Goal: Task Accomplishment & Management: Manage account settings

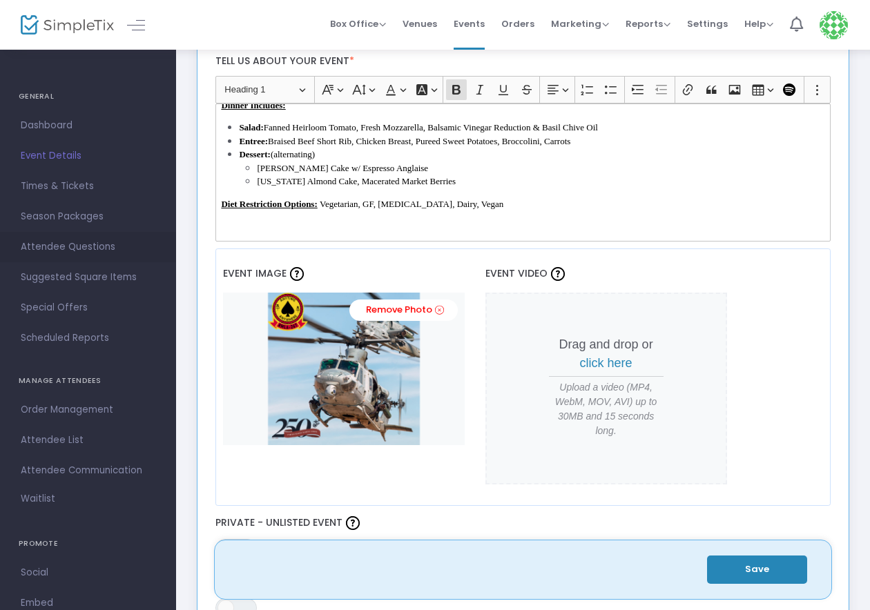
scroll to position [345, 0]
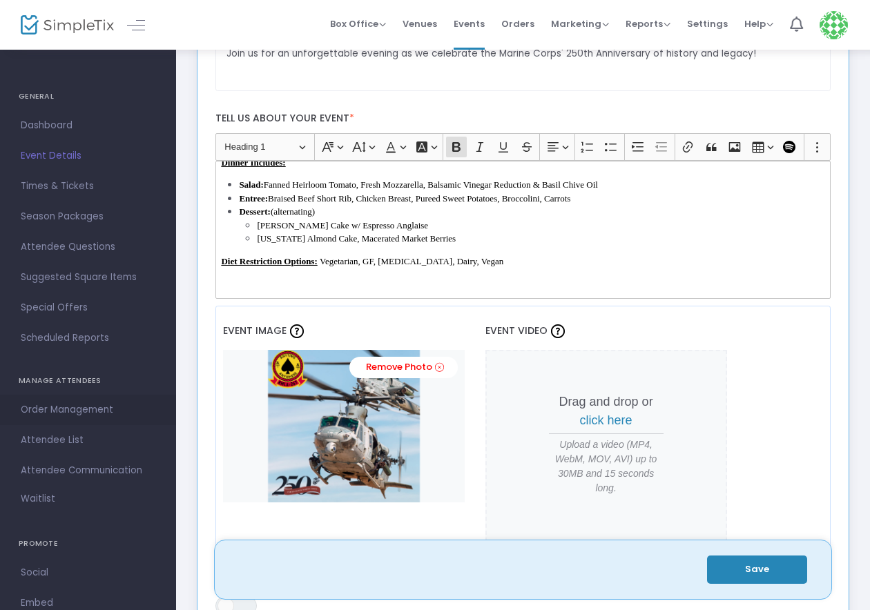
click at [61, 411] on span "Order Management" at bounding box center [88, 410] width 135 height 18
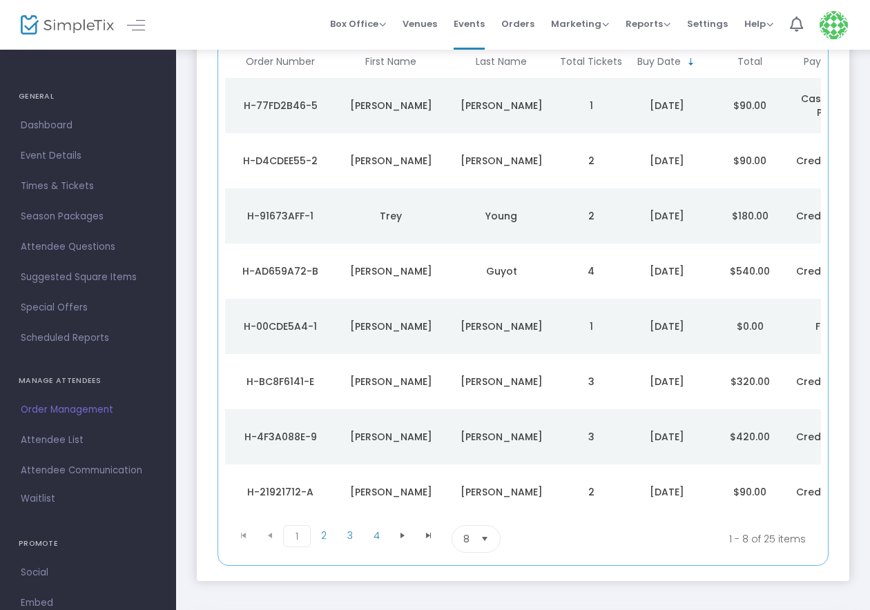
scroll to position [257, 0]
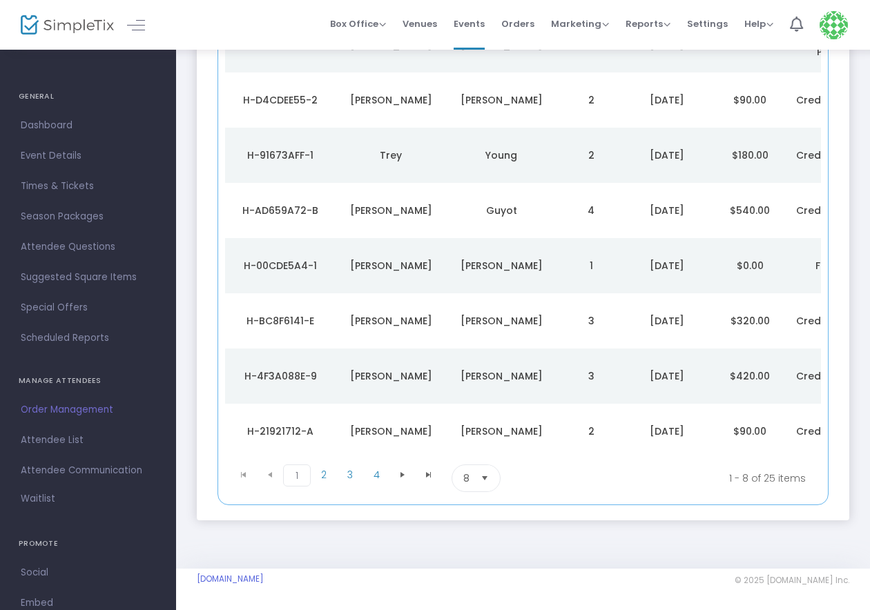
click at [482, 475] on span "Select" at bounding box center [485, 478] width 23 height 23
click at [484, 584] on li "100" at bounding box center [476, 595] width 48 height 28
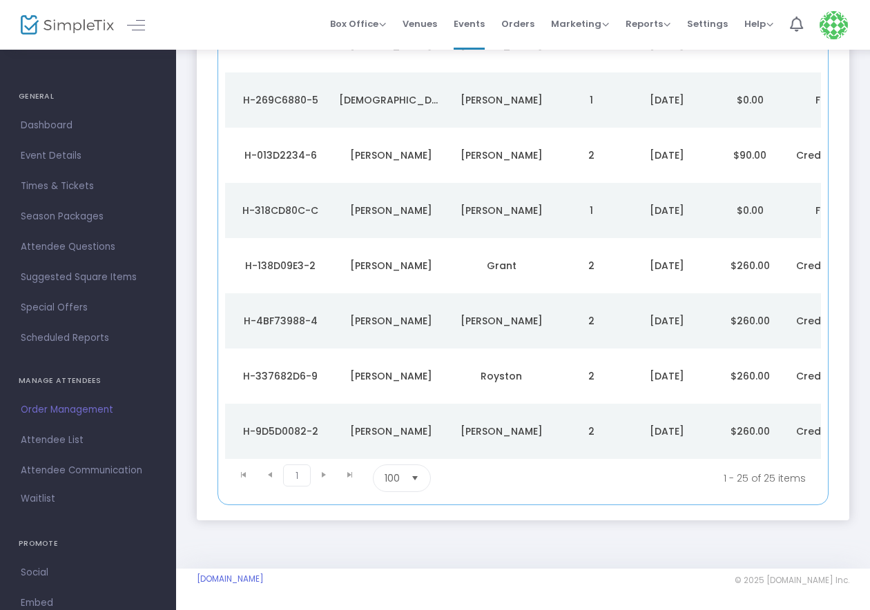
scroll to position [989, 0]
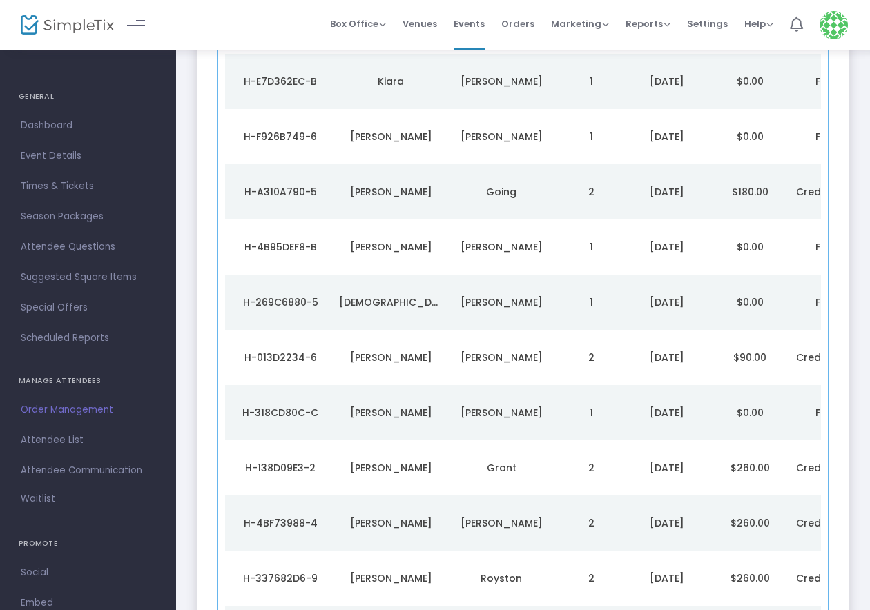
click at [289, 305] on div "H-269C6880-5" at bounding box center [281, 302] width 104 height 14
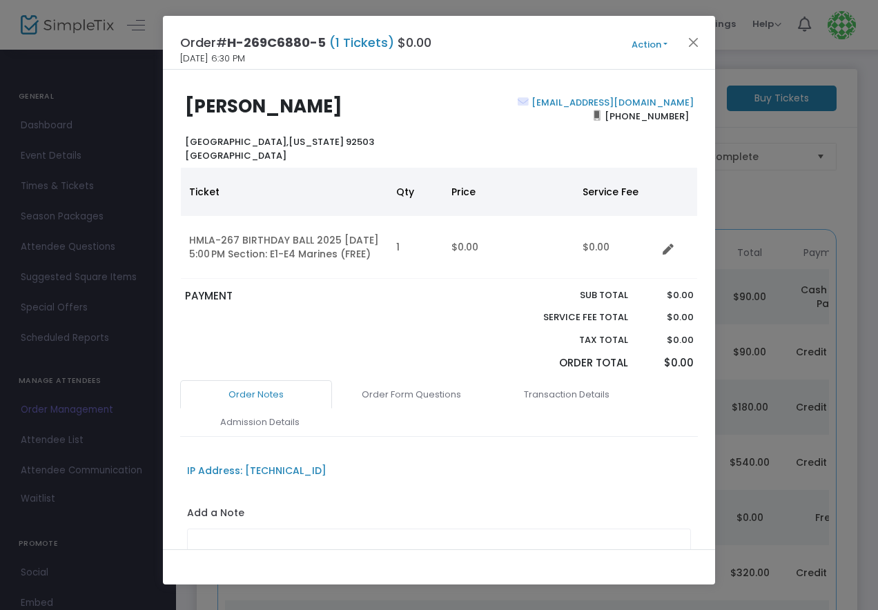
scroll to position [131, 0]
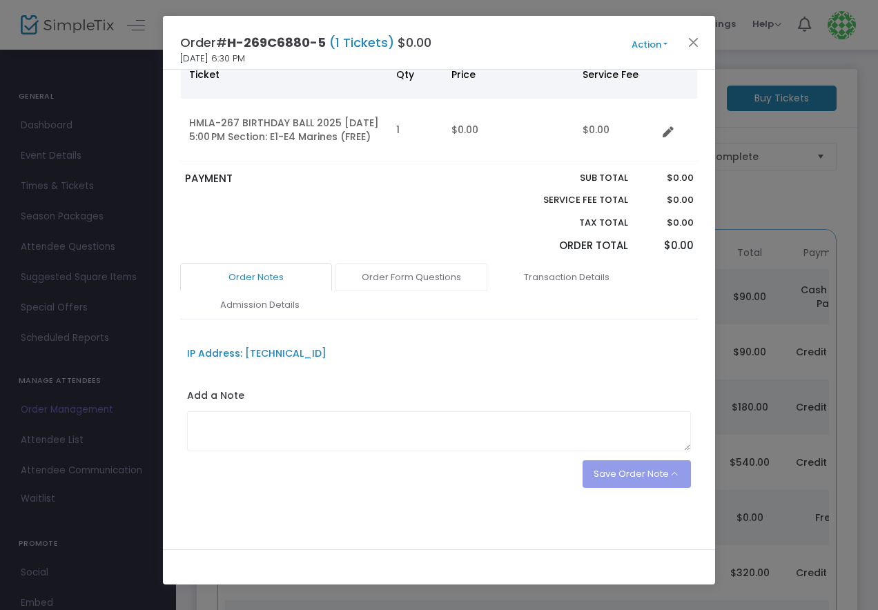
click at [381, 282] on link "Order Form Questions" at bounding box center [412, 277] width 152 height 29
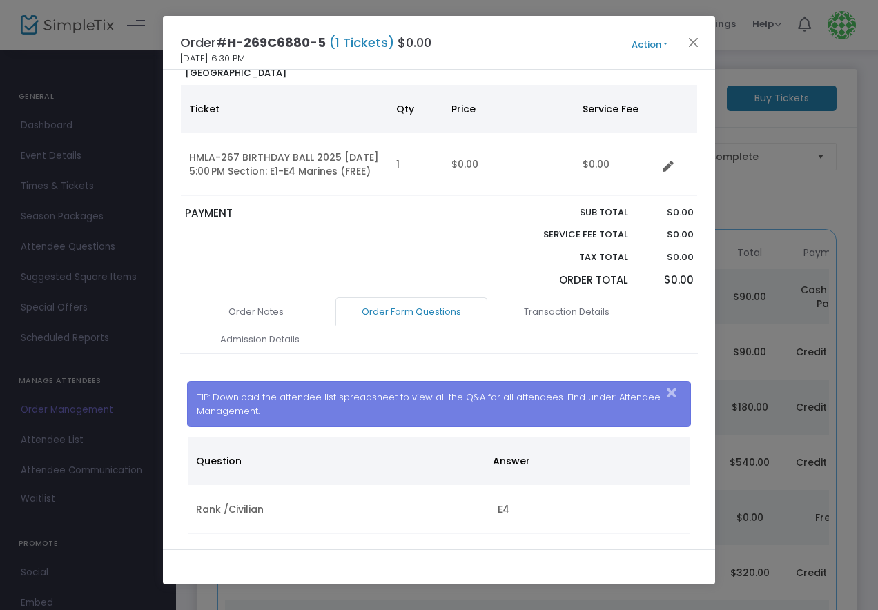
scroll to position [0, 0]
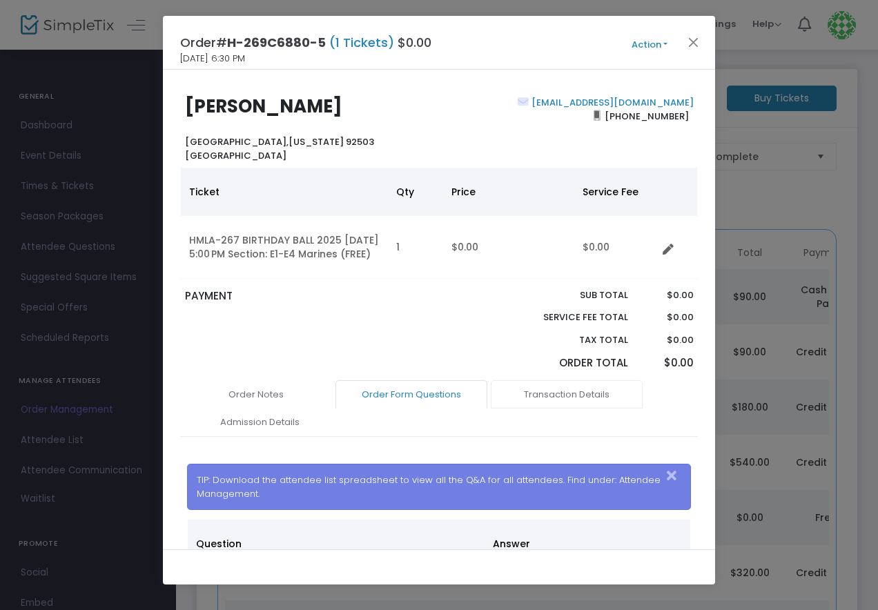
click at [556, 405] on link "Transaction Details" at bounding box center [567, 394] width 152 height 29
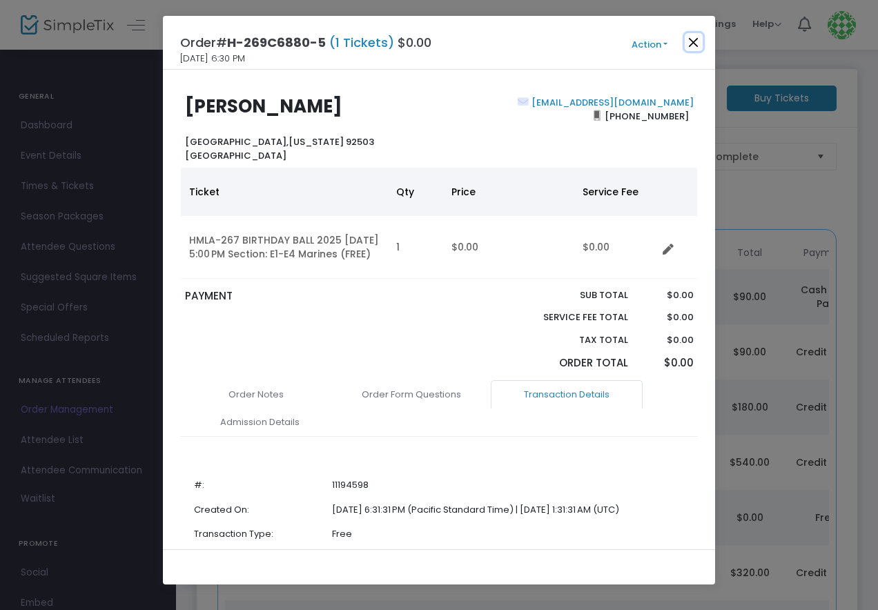
click at [695, 44] on button "Close" at bounding box center [694, 42] width 18 height 18
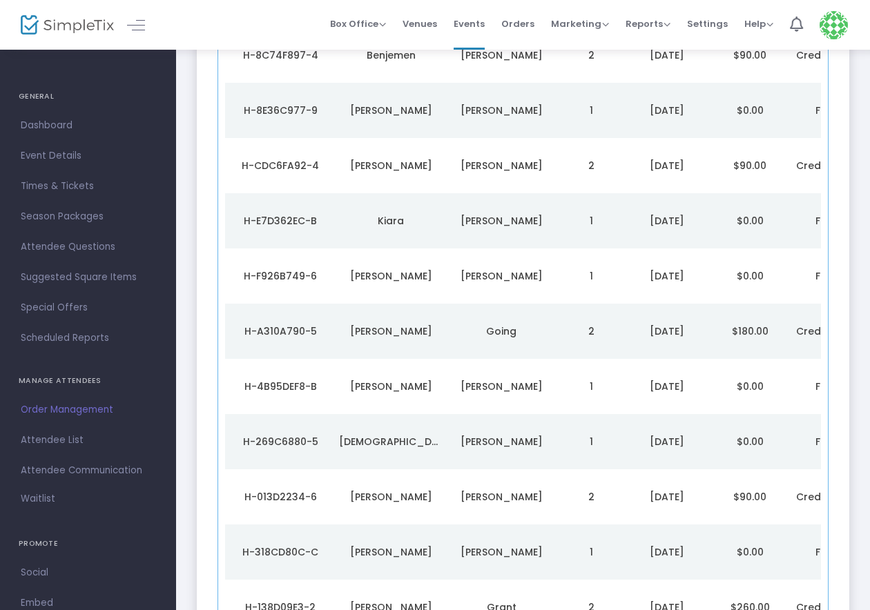
scroll to position [436, 0]
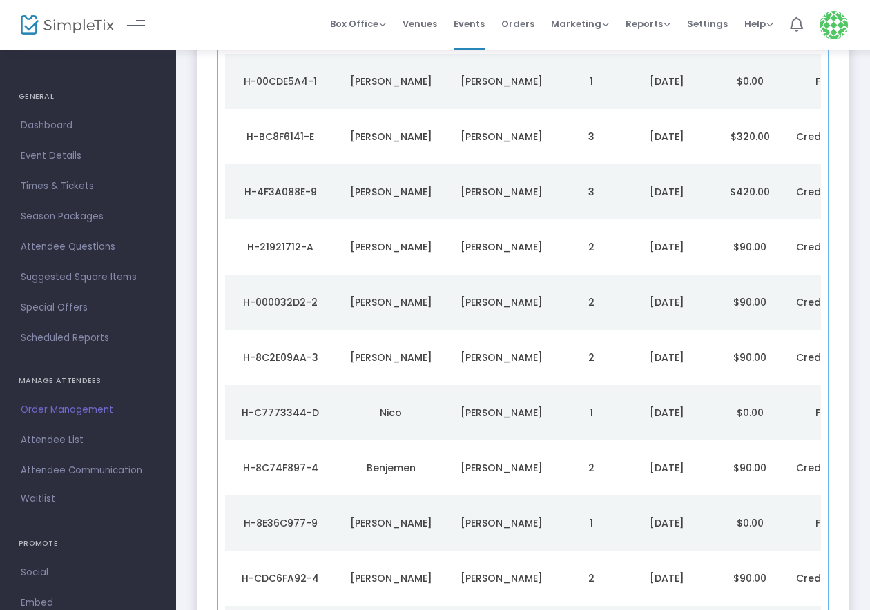
click at [277, 187] on div "H-4F3A088E-9" at bounding box center [281, 192] width 104 height 14
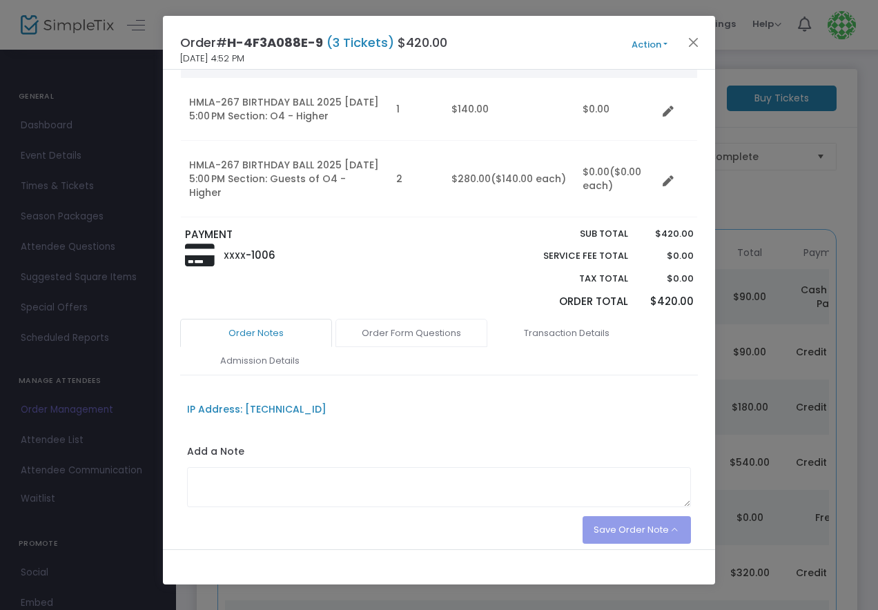
scroll to position [194, 0]
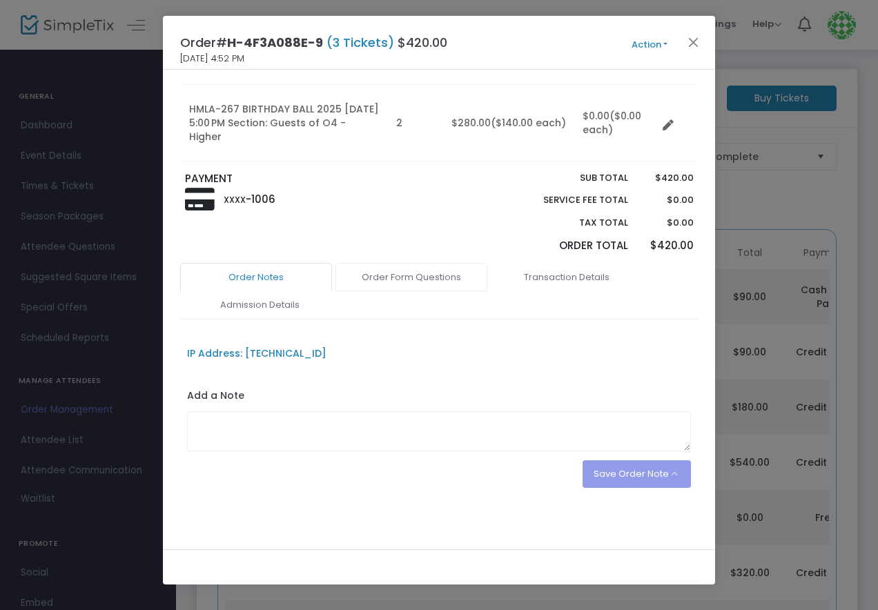
click at [419, 279] on link "Order Form Questions" at bounding box center [412, 277] width 152 height 29
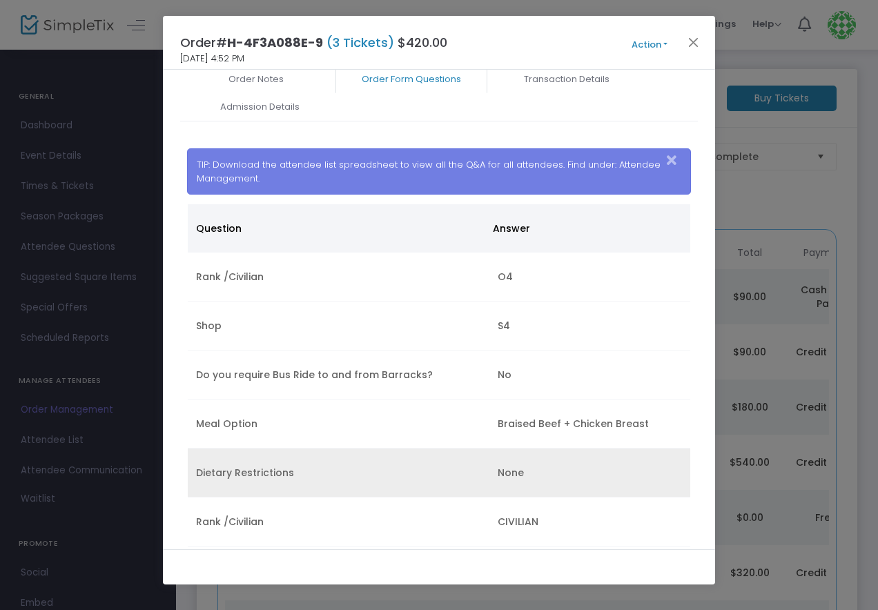
scroll to position [569, 0]
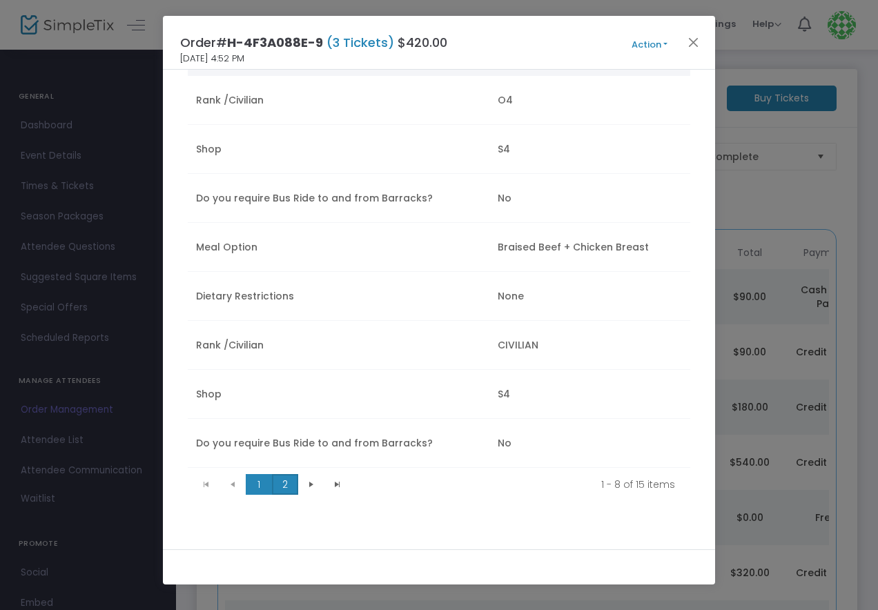
click at [290, 489] on span "2" at bounding box center [285, 484] width 26 height 21
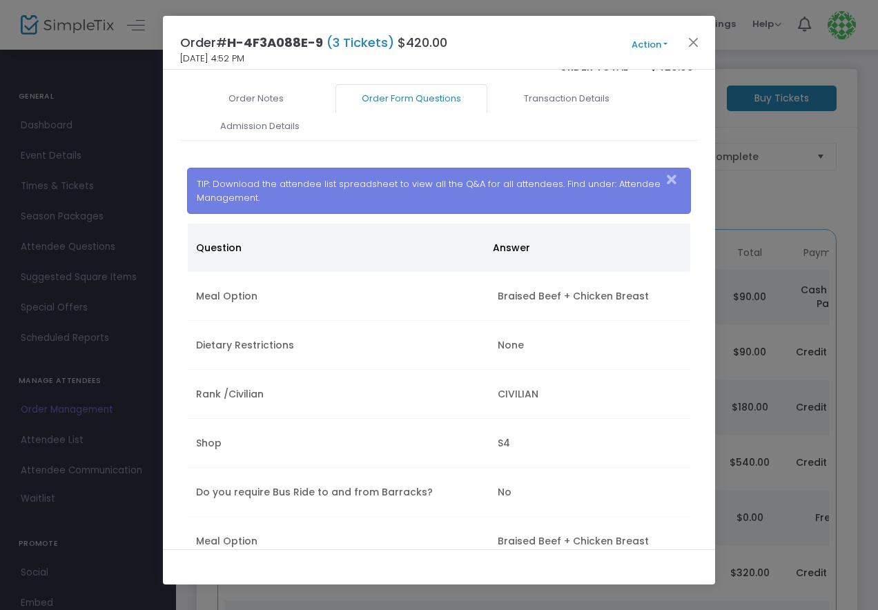
scroll to position [244, 0]
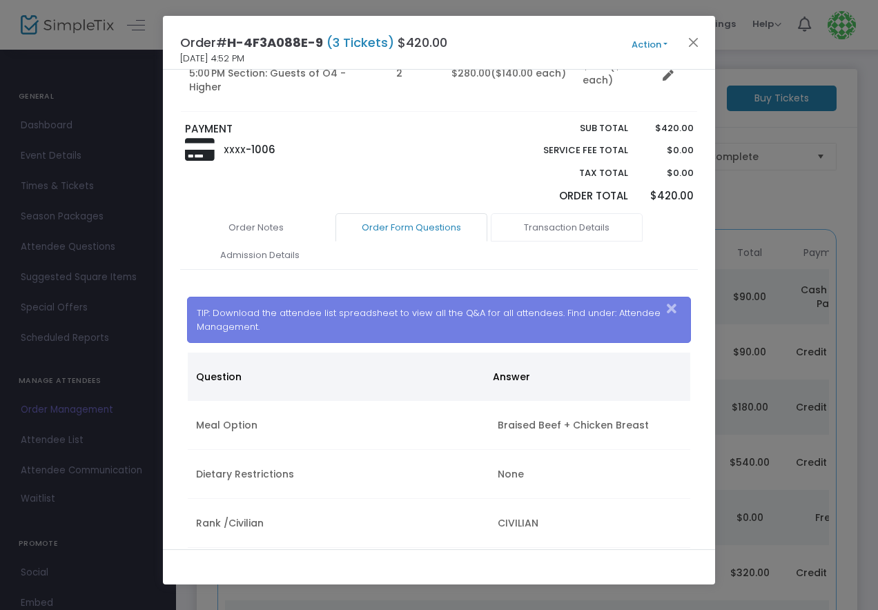
click at [534, 231] on link "Transaction Details" at bounding box center [567, 227] width 152 height 29
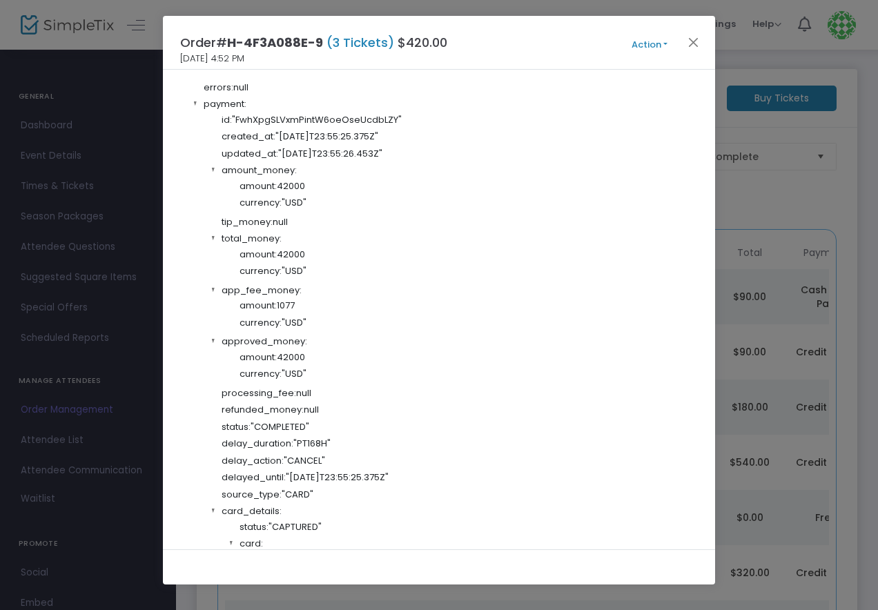
scroll to position [395, 0]
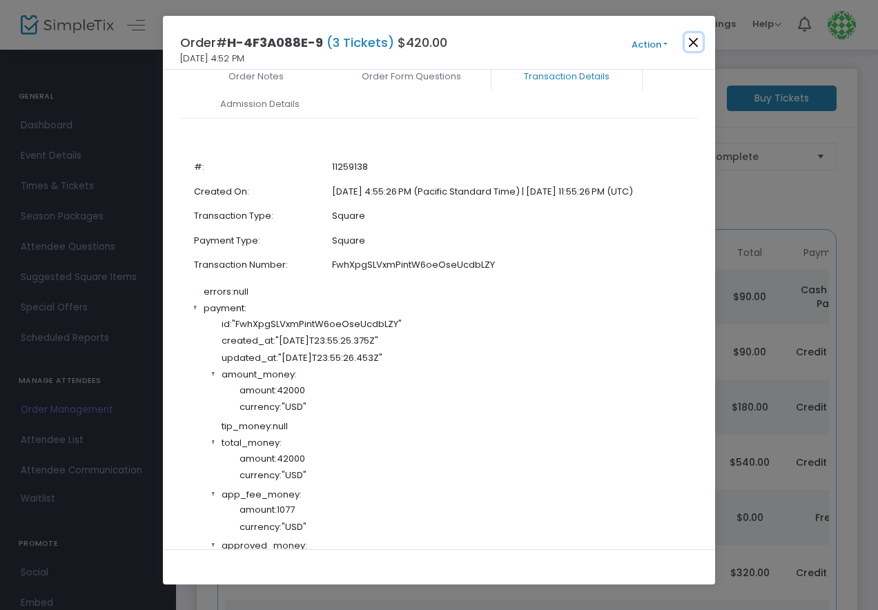
click at [694, 43] on button "Close" at bounding box center [694, 42] width 18 height 18
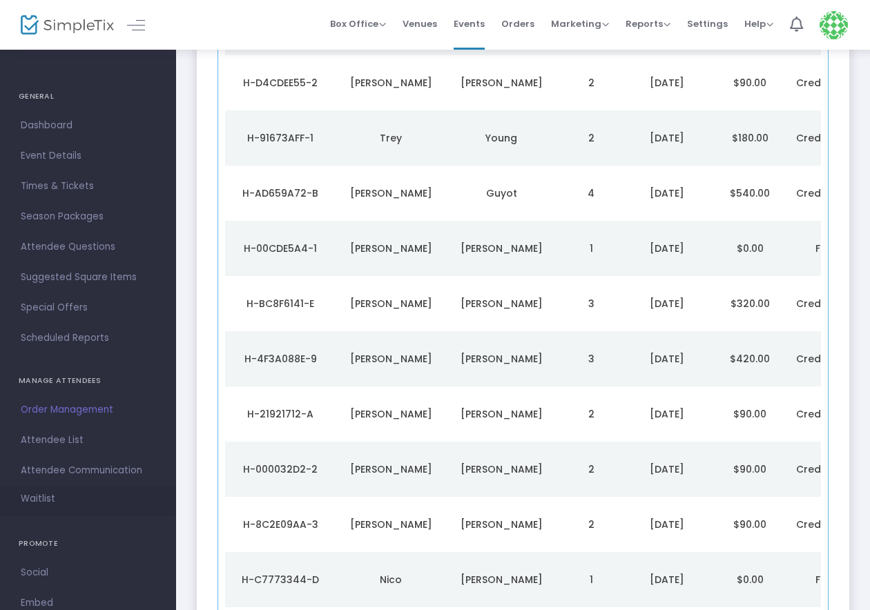
scroll to position [69, 0]
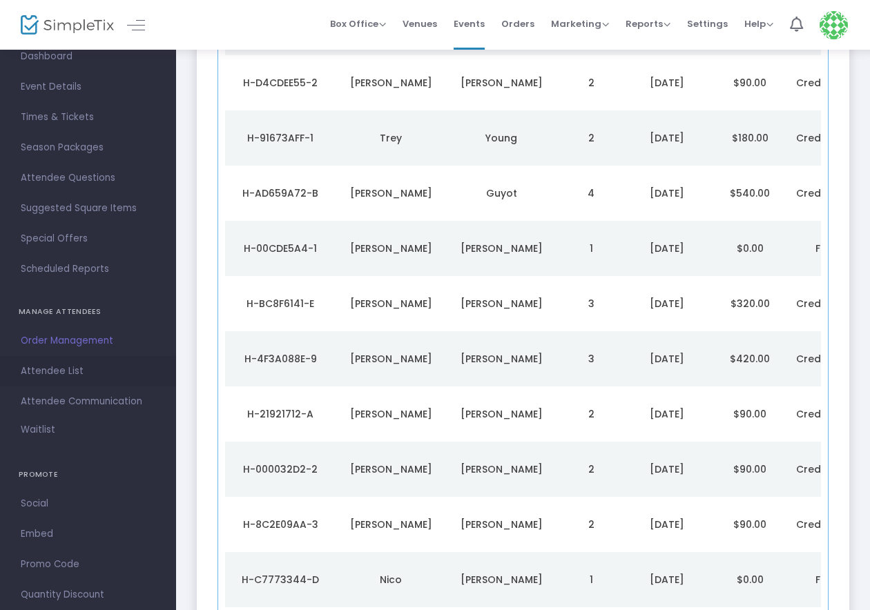
click at [62, 379] on span "Attendee List" at bounding box center [88, 371] width 135 height 18
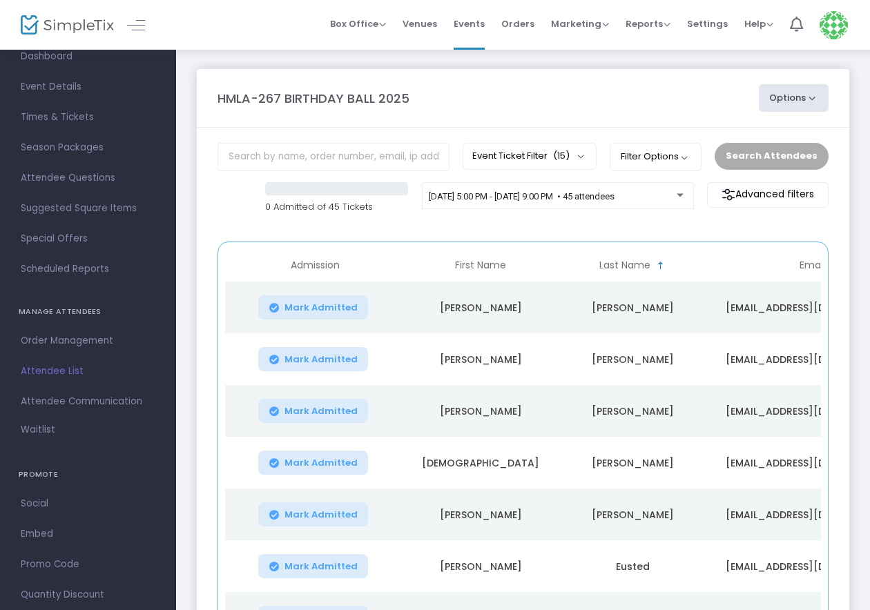
click at [789, 108] on button "Options" at bounding box center [794, 98] width 70 height 28
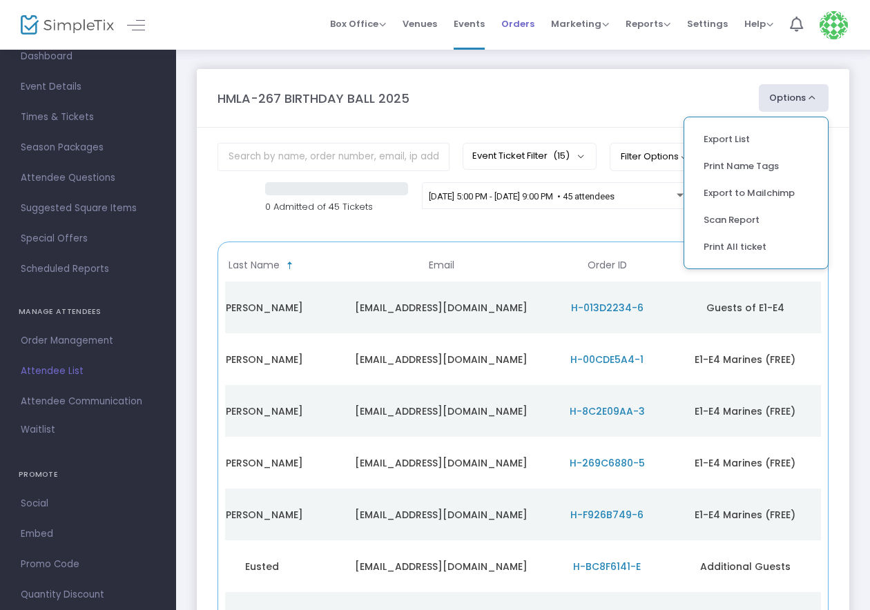
click at [527, 25] on span "Orders" at bounding box center [517, 23] width 33 height 35
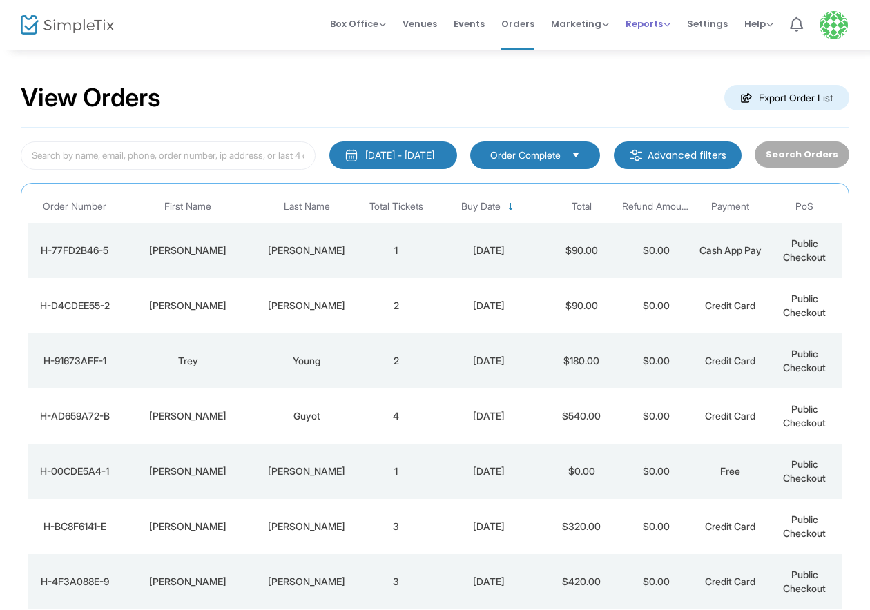
click at [652, 21] on span "Reports" at bounding box center [647, 23] width 45 height 13
click at [672, 102] on li "Download" at bounding box center [670, 100] width 90 height 27
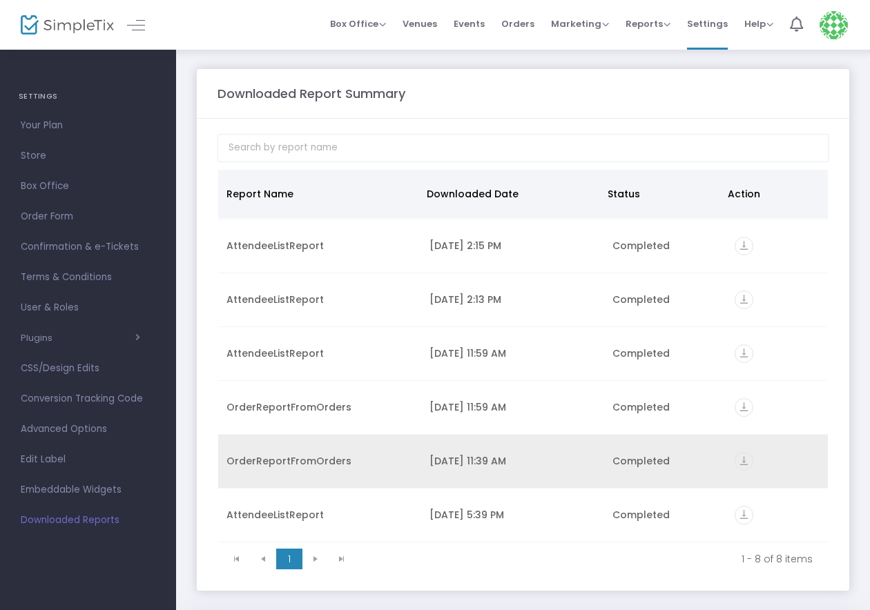
scroll to position [43, 0]
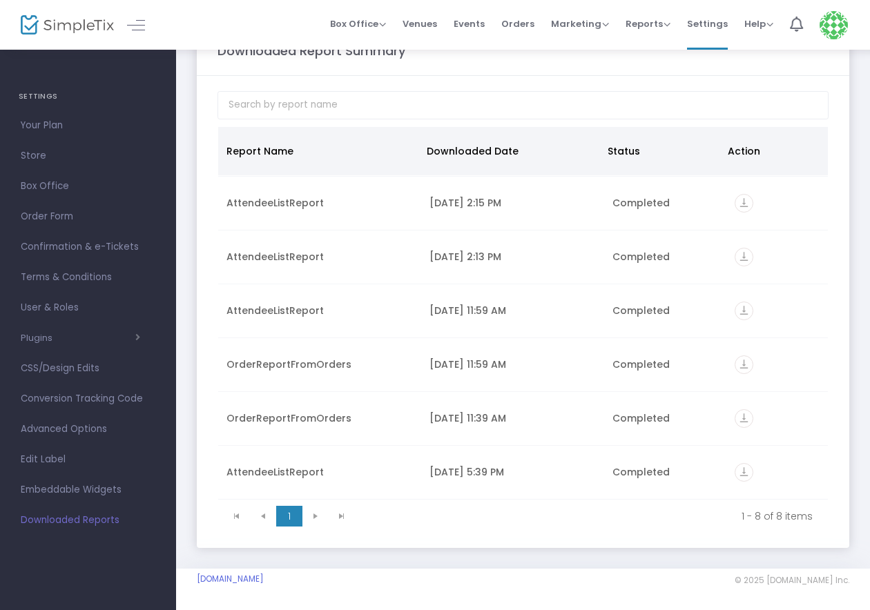
click at [737, 364] on icon "vertical_align_bottom" at bounding box center [744, 365] width 19 height 19
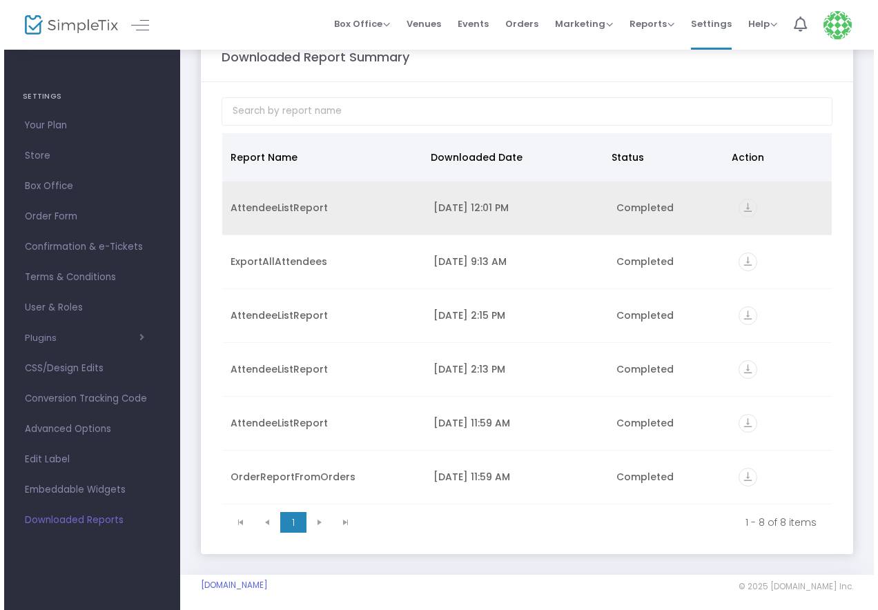
scroll to position [0, 0]
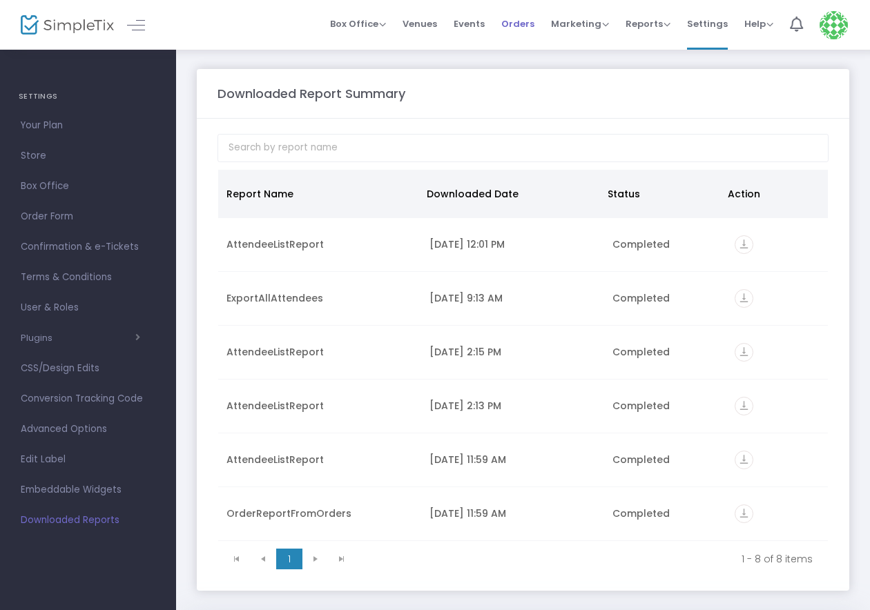
click at [530, 23] on span "Orders" at bounding box center [517, 23] width 33 height 35
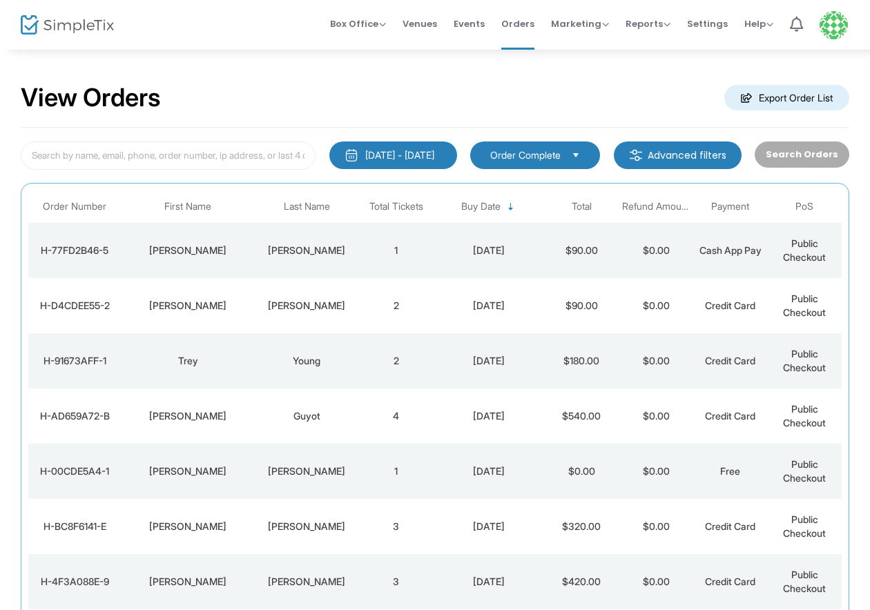
click at [756, 90] on m-button "Export Order List" at bounding box center [786, 98] width 125 height 26
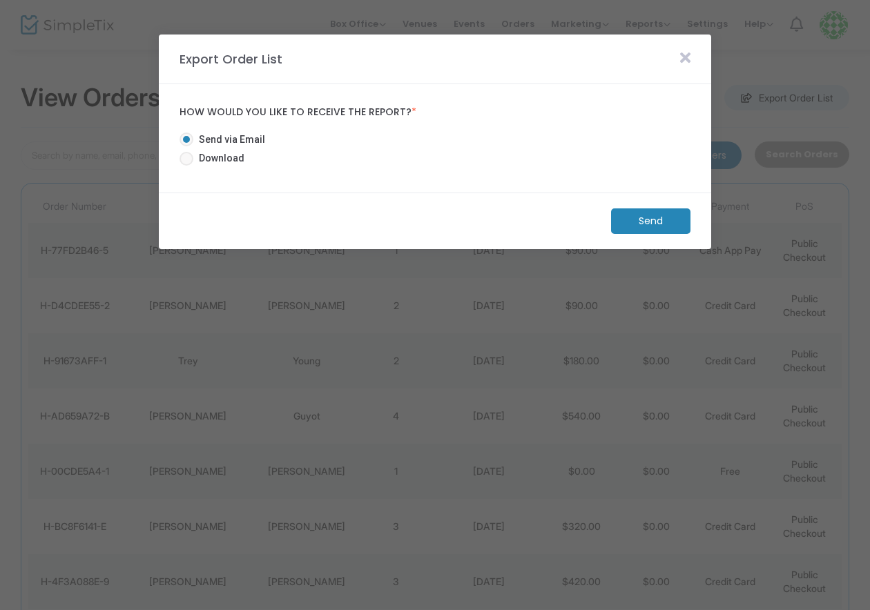
click at [225, 161] on span "Download" at bounding box center [218, 158] width 51 height 14
click at [186, 166] on input "Download" at bounding box center [186, 166] width 1 height 1
radio input "true"
click at [661, 218] on m-button "Download" at bounding box center [638, 221] width 103 height 26
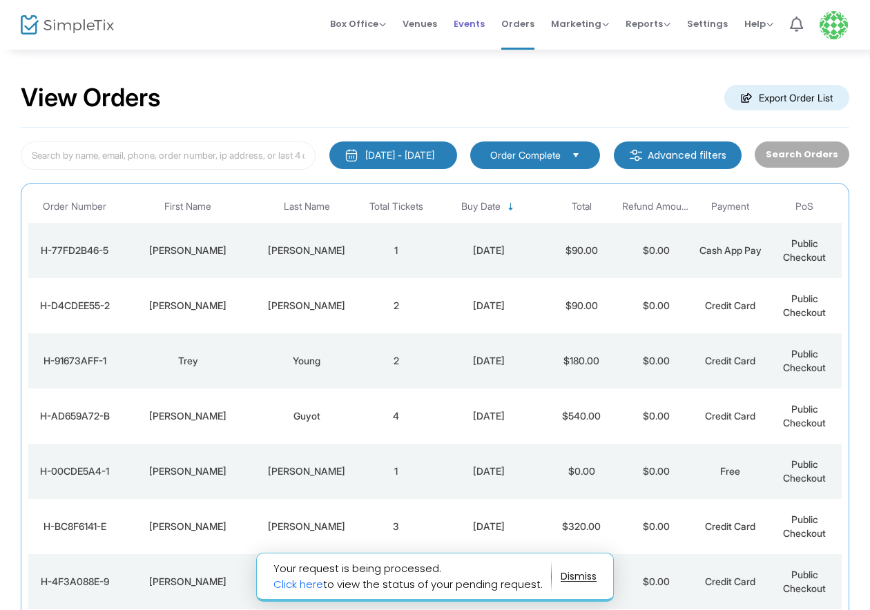
click at [468, 22] on span "Events" at bounding box center [469, 23] width 31 height 35
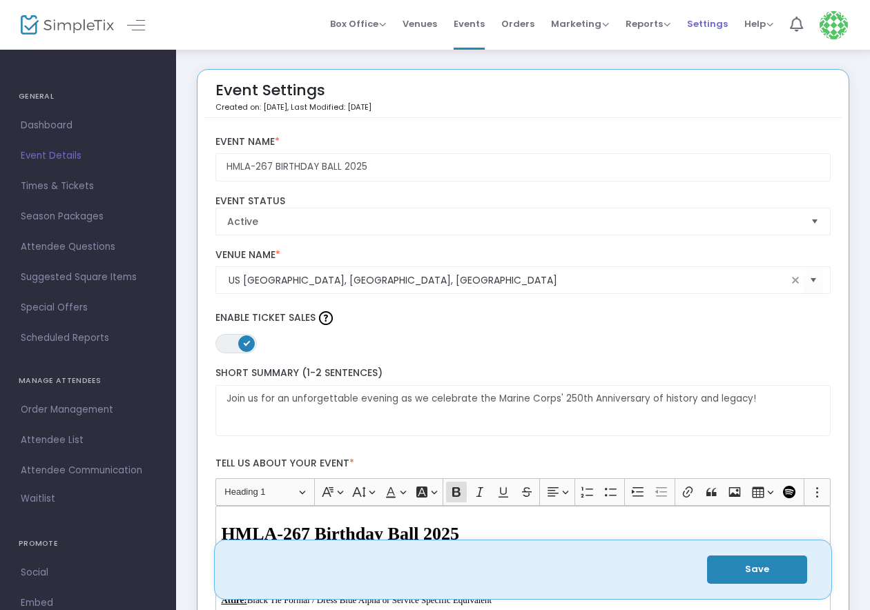
click at [715, 25] on span "Settings" at bounding box center [707, 23] width 41 height 35
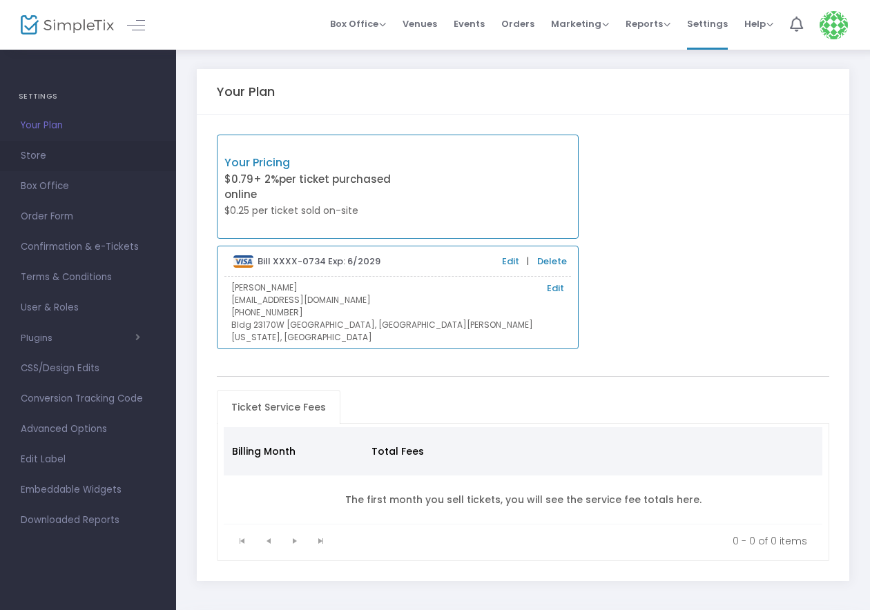
click at [43, 148] on span "Store" at bounding box center [88, 156] width 135 height 18
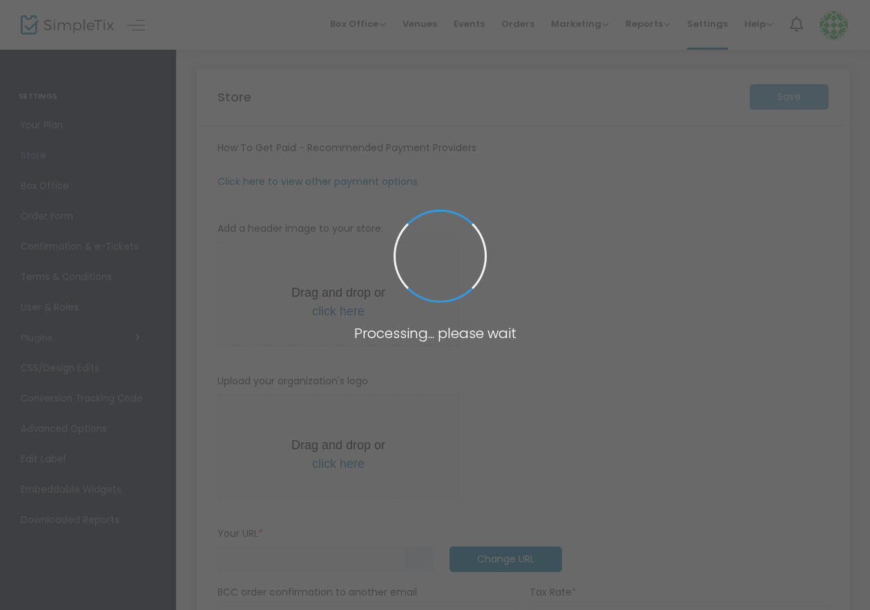
type input "[URL]"
radio input "true"
radio input "false"
radio input "true"
type input "Stinger Supporters"
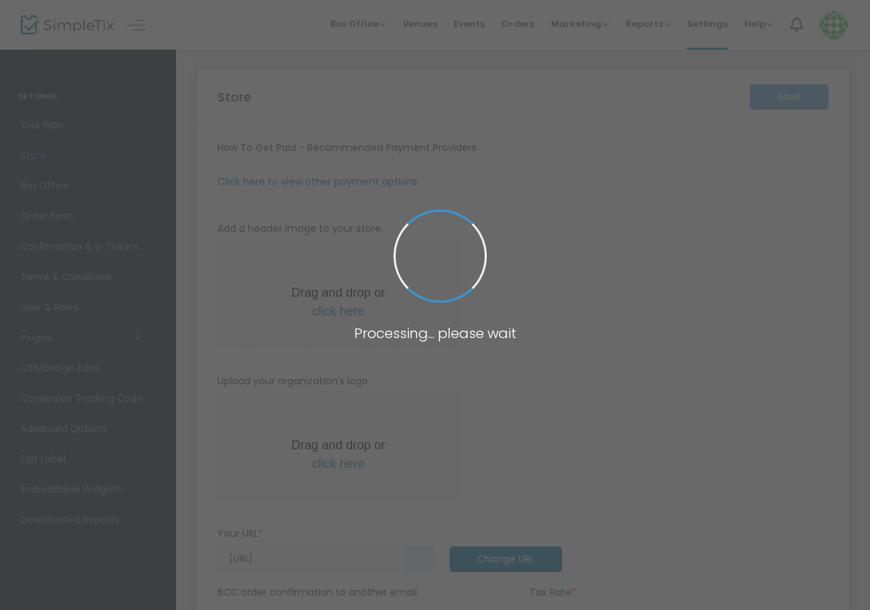
type input "[PHONE_NUMBER]"
type input "(UTC-08:00) Pacific Time ([GEOGRAPHIC_DATA] & [GEOGRAPHIC_DATA])"
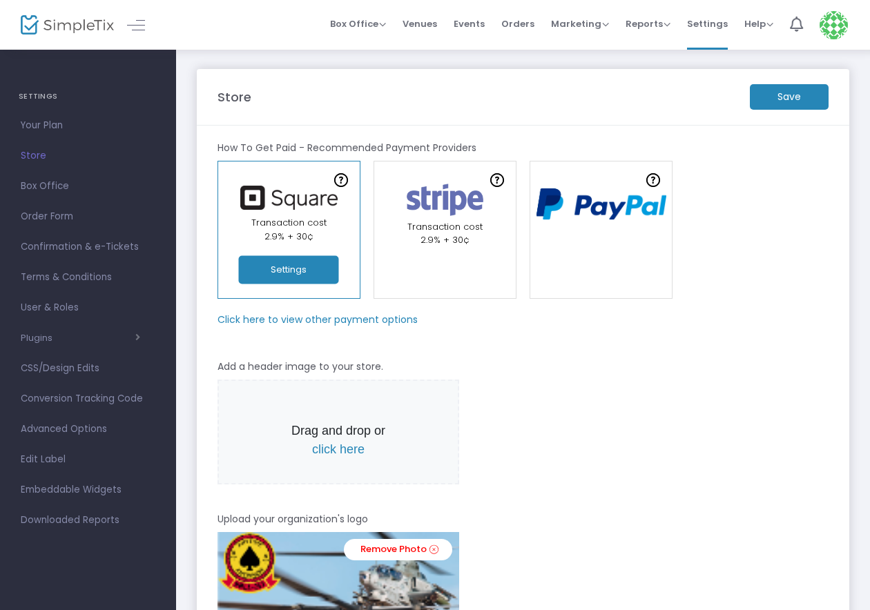
click at [278, 265] on button "Settings" at bounding box center [289, 270] width 100 height 28
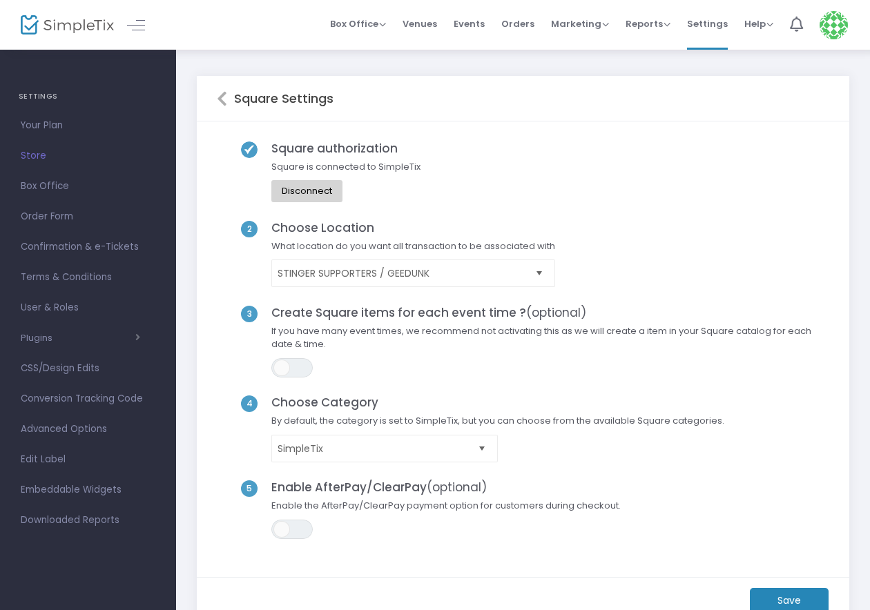
click at [217, 96] on icon at bounding box center [222, 98] width 10 height 17
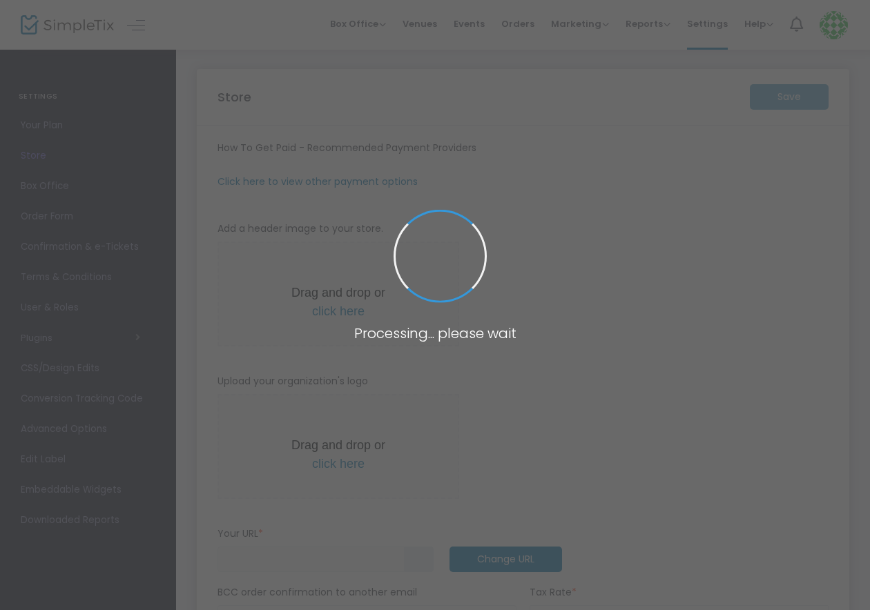
type input "[URL]"
radio input "true"
radio input "false"
radio input "true"
type input "Stinger Supporters"
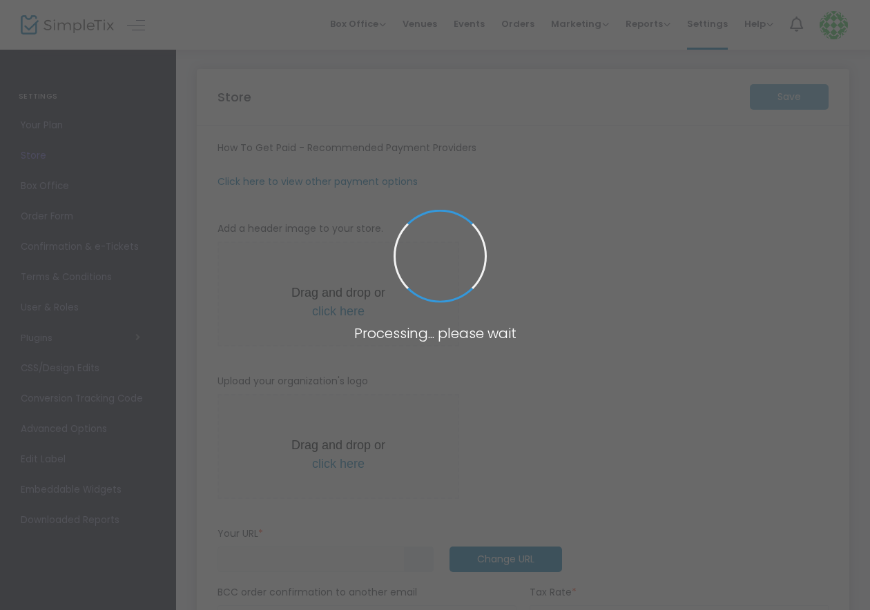
type input "[PHONE_NUMBER]"
type input "(UTC-08:00) Pacific Time ([GEOGRAPHIC_DATA] & [GEOGRAPHIC_DATA])"
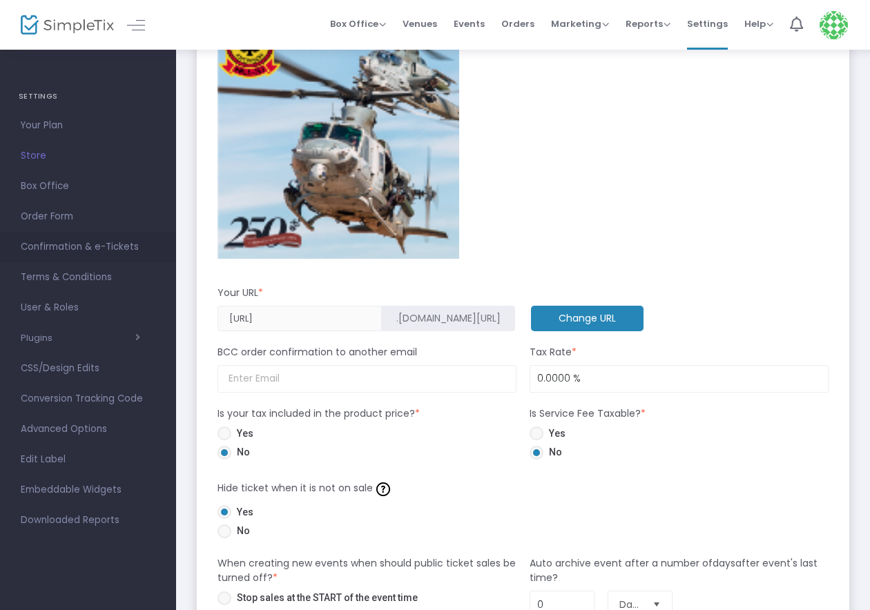
scroll to position [442, 0]
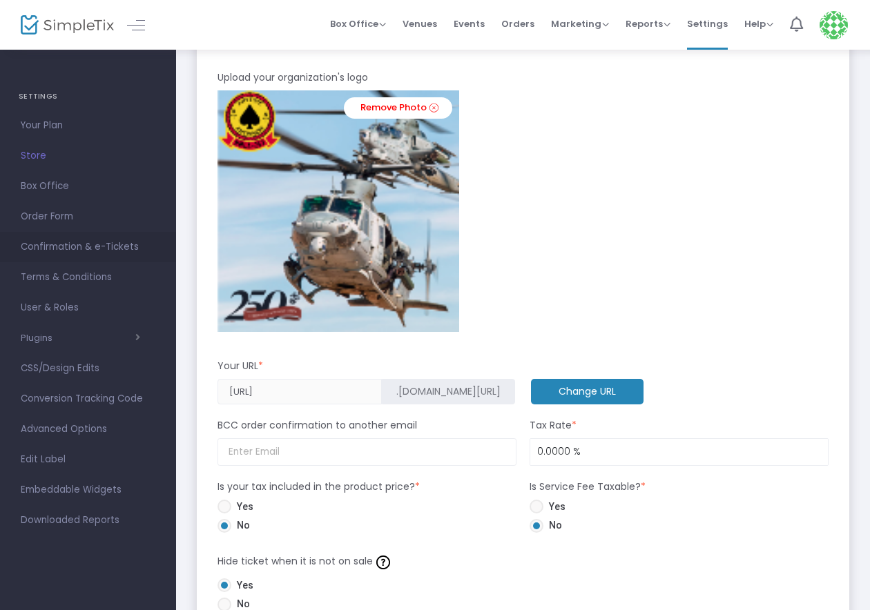
click at [90, 242] on span "Confirmation & e-Tickets" at bounding box center [88, 247] width 135 height 18
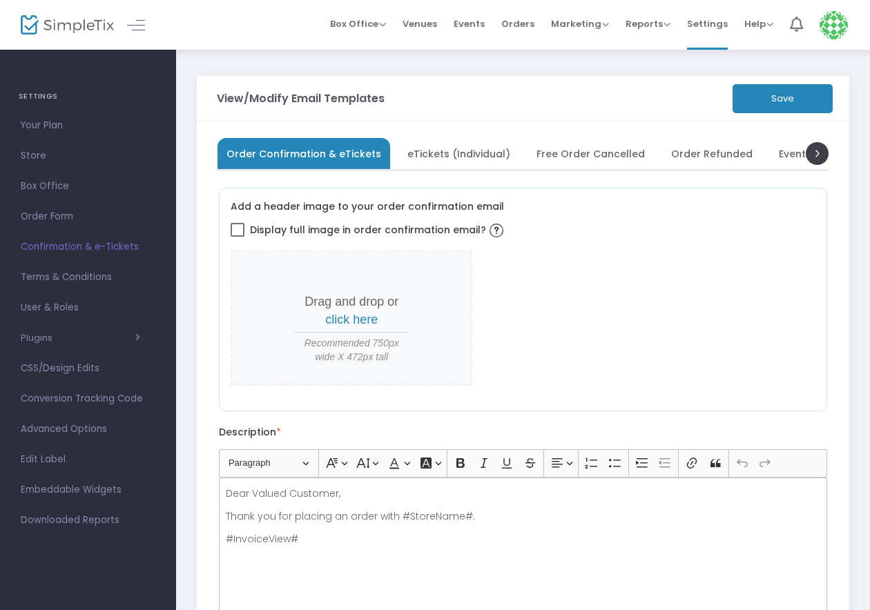
click at [83, 217] on span "Order Form" at bounding box center [88, 217] width 135 height 18
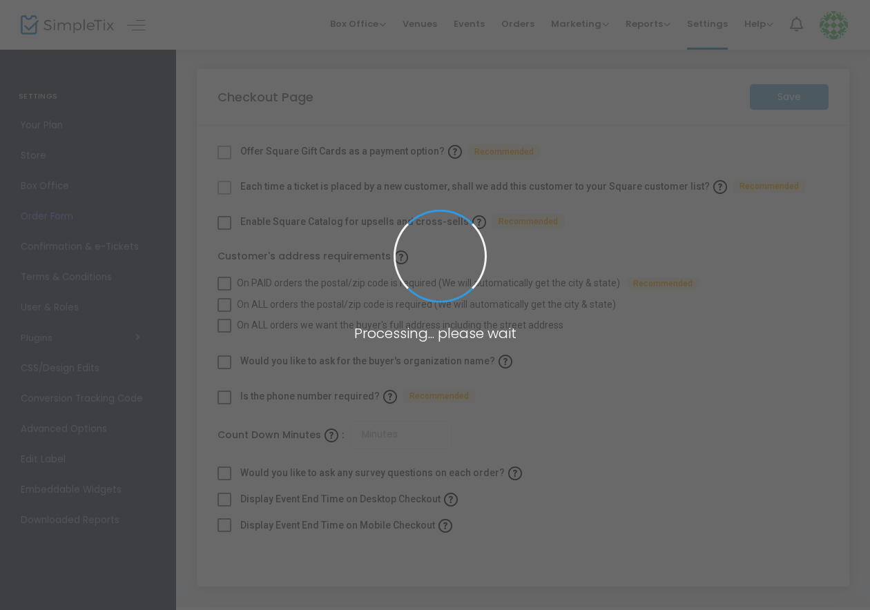
checkbox input "true"
type input "45"
checkbox input "true"
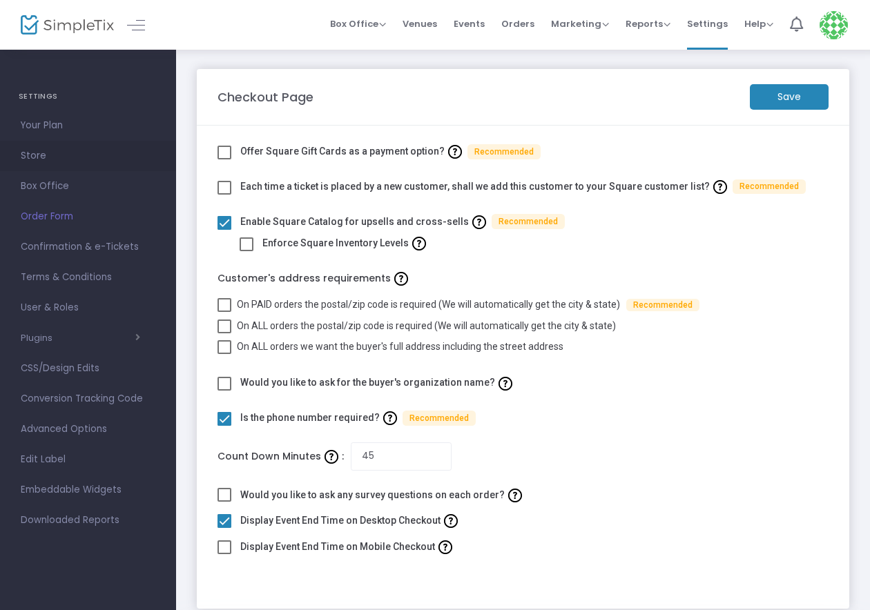
click at [40, 153] on span "Store" at bounding box center [88, 156] width 135 height 18
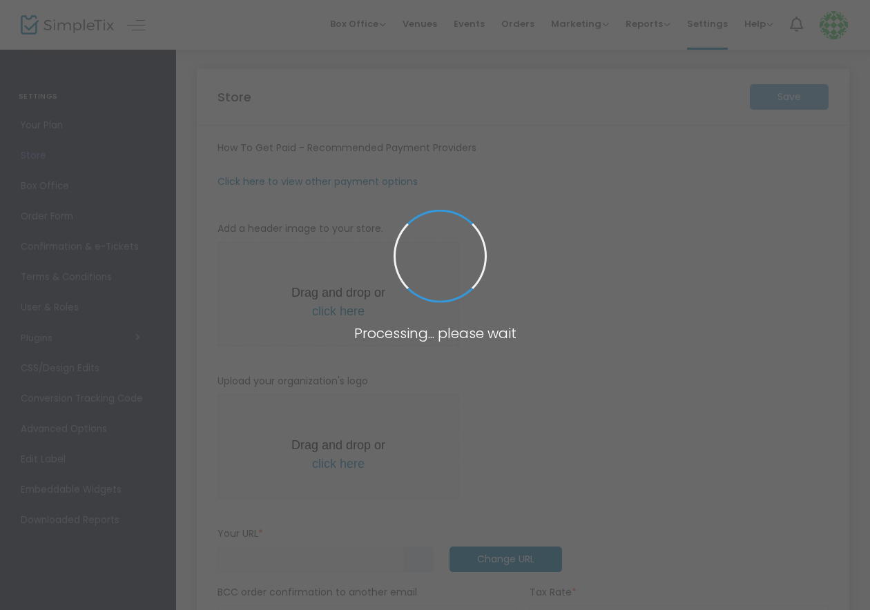
type input "[URL]"
radio input "true"
radio input "false"
radio input "true"
type input "Stinger Supporters"
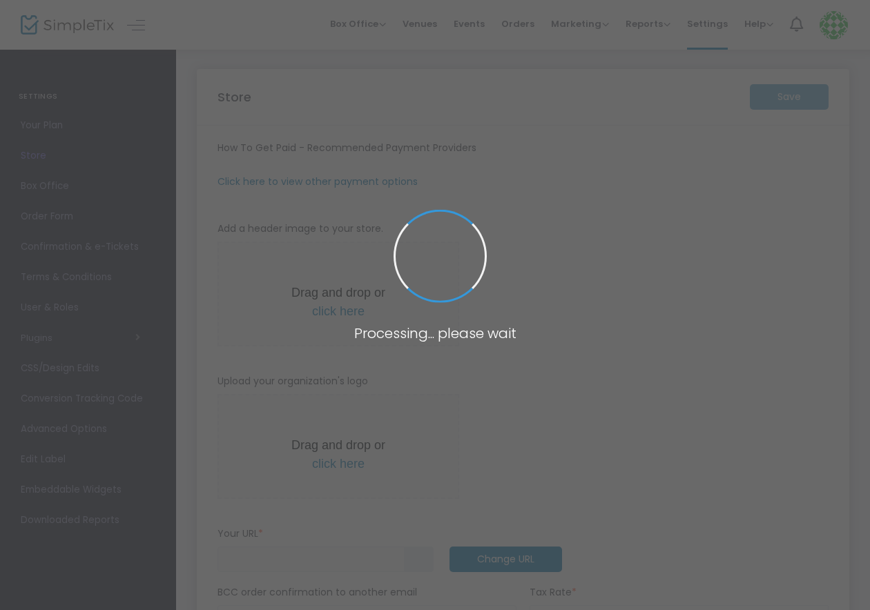
type input "[PHONE_NUMBER]"
type input "(UTC-08:00) Pacific Time ([GEOGRAPHIC_DATA] & [GEOGRAPHIC_DATA])"
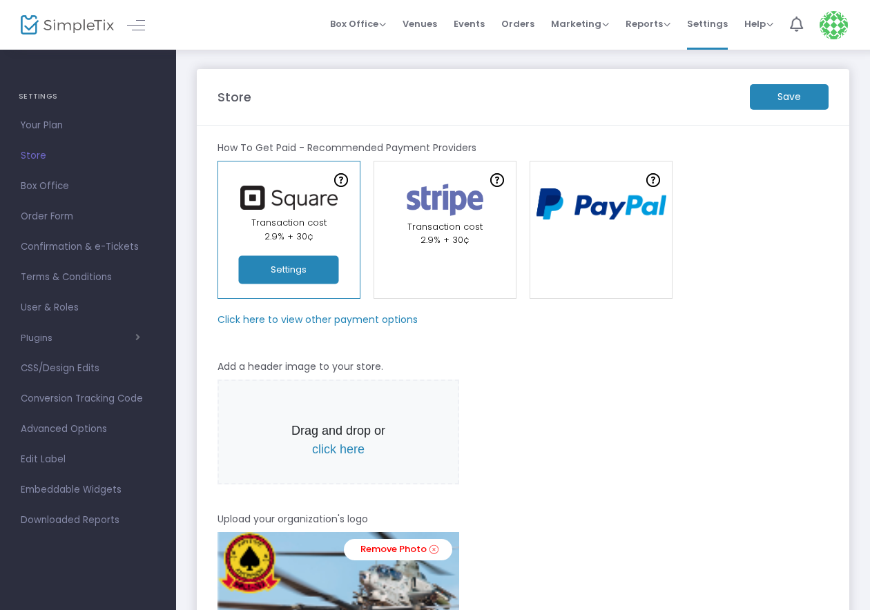
click at [304, 273] on button "Settings" at bounding box center [289, 270] width 100 height 28
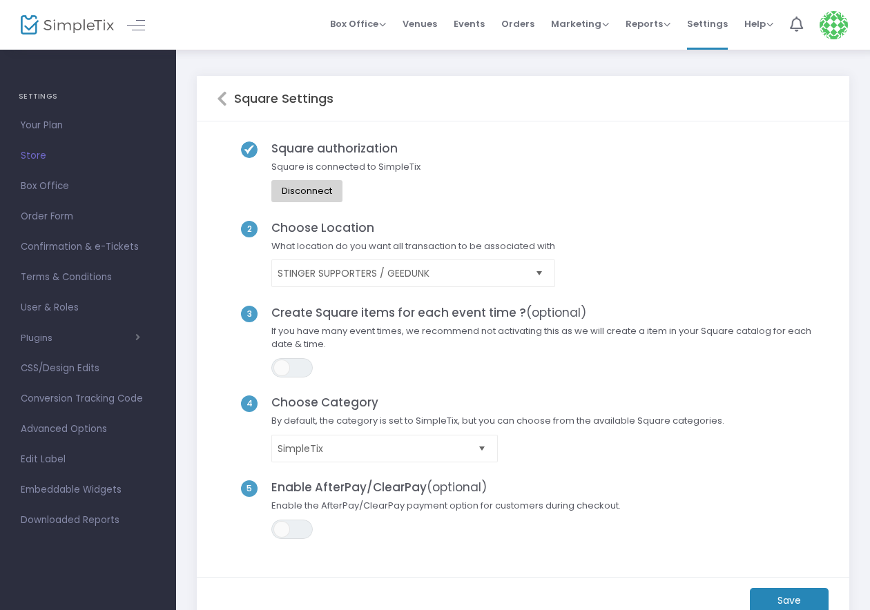
click at [217, 92] on icon at bounding box center [222, 98] width 10 height 17
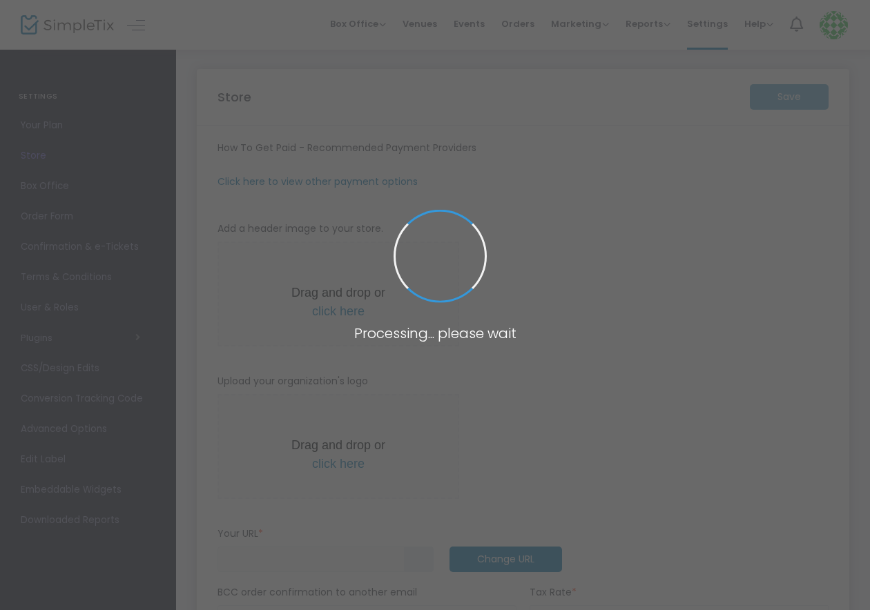
type input "[URL]"
radio input "true"
radio input "false"
radio input "true"
type input "Stinger Supporters"
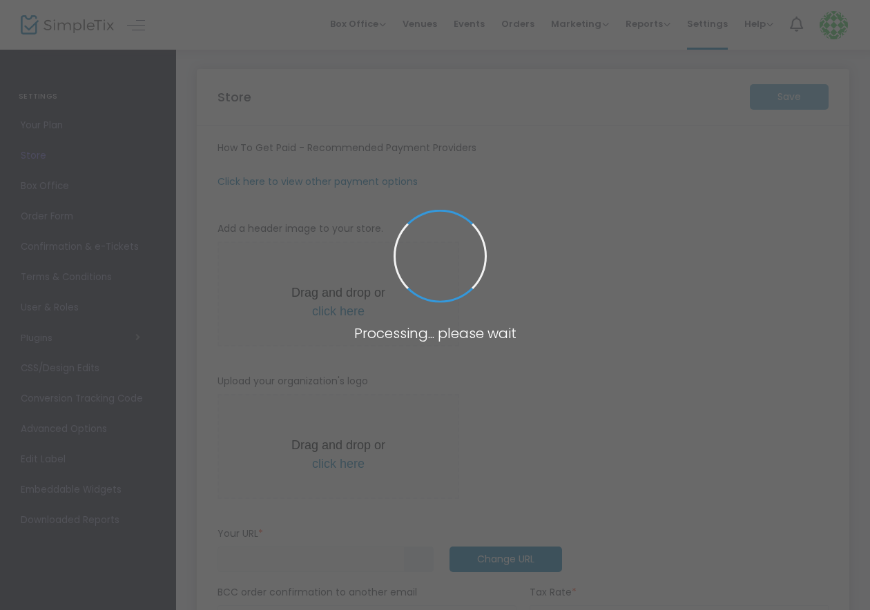
type input "[PHONE_NUMBER]"
type input "(UTC-08:00) Pacific Time ([GEOGRAPHIC_DATA] & [GEOGRAPHIC_DATA])"
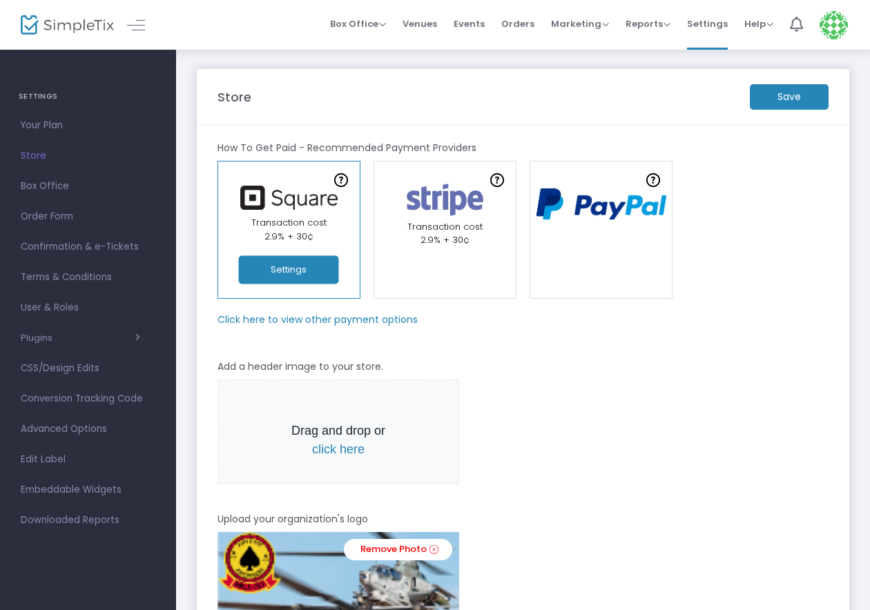
click at [312, 321] on m-panel-subtitle "Click here to view other payment options" at bounding box center [317, 320] width 200 height 14
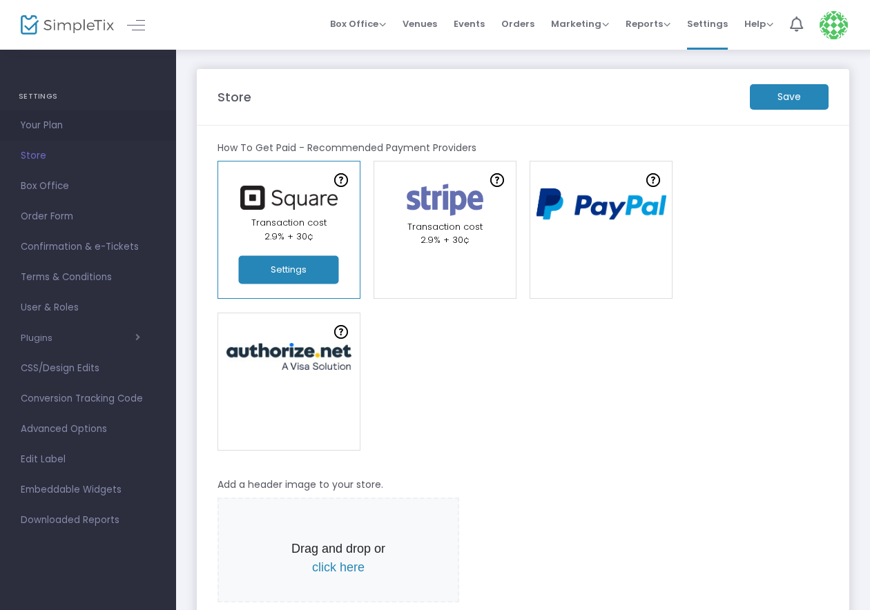
click at [44, 121] on span "Your Plan" at bounding box center [88, 126] width 135 height 18
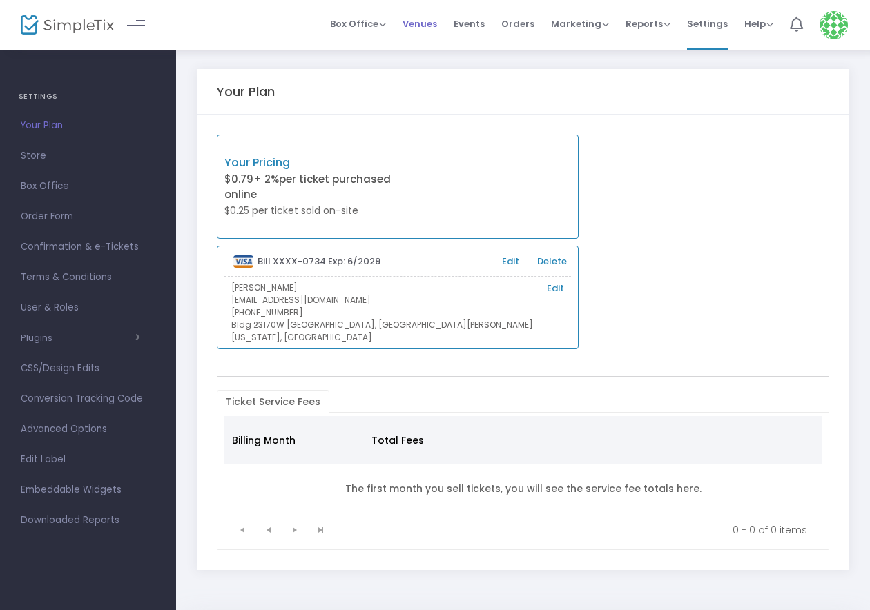
click at [434, 21] on span "Venues" at bounding box center [419, 23] width 35 height 35
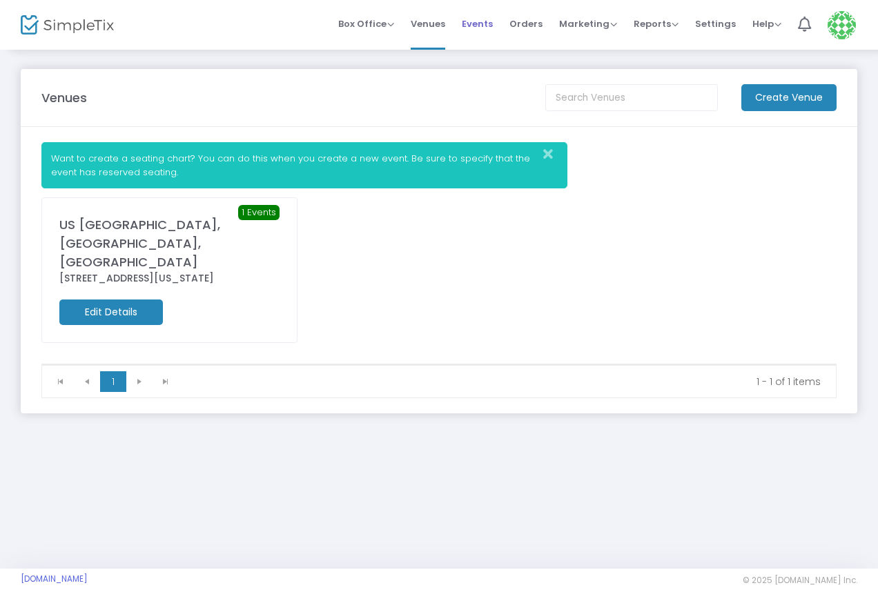
click at [487, 21] on span "Events" at bounding box center [477, 23] width 31 height 35
